Goal: Task Accomplishment & Management: Manage account settings

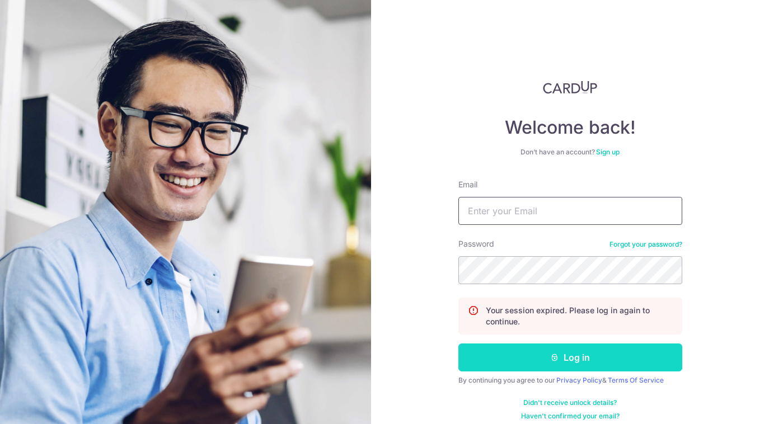
type input "[EMAIL_ADDRESS][DOMAIN_NAME]"
click at [574, 361] on button "Log in" at bounding box center [570, 358] width 224 height 28
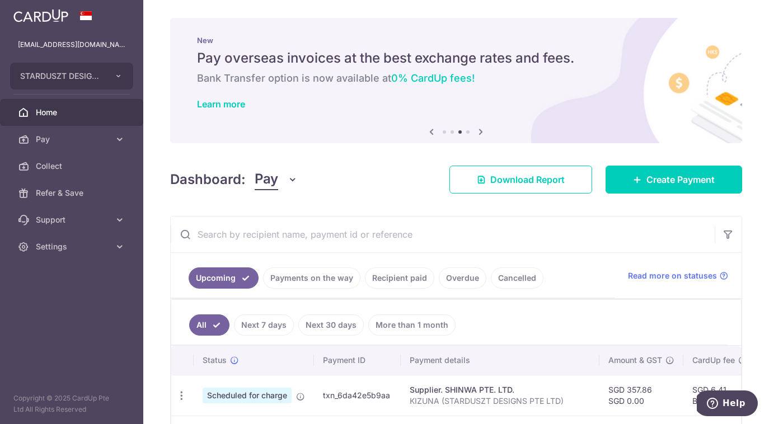
click at [299, 278] on link "Payments on the way" at bounding box center [311, 277] width 97 height 21
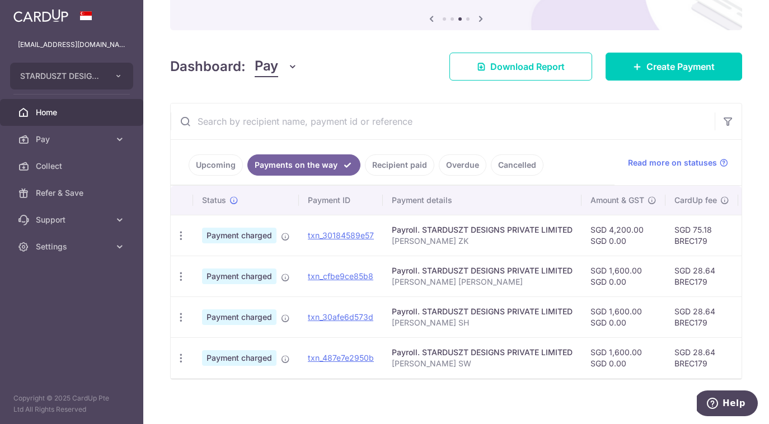
scroll to position [128, 0]
